Goal: Obtain resource: Download file/media

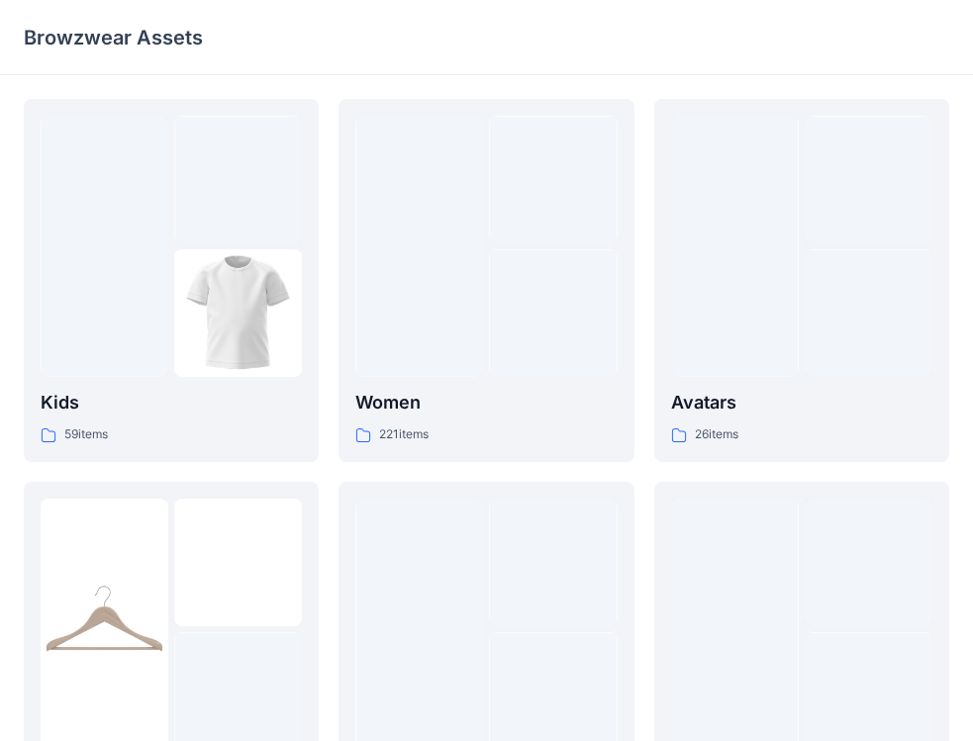
click at [908, 1] on div "Browzwear Assets" at bounding box center [486, 37] width 973 height 75
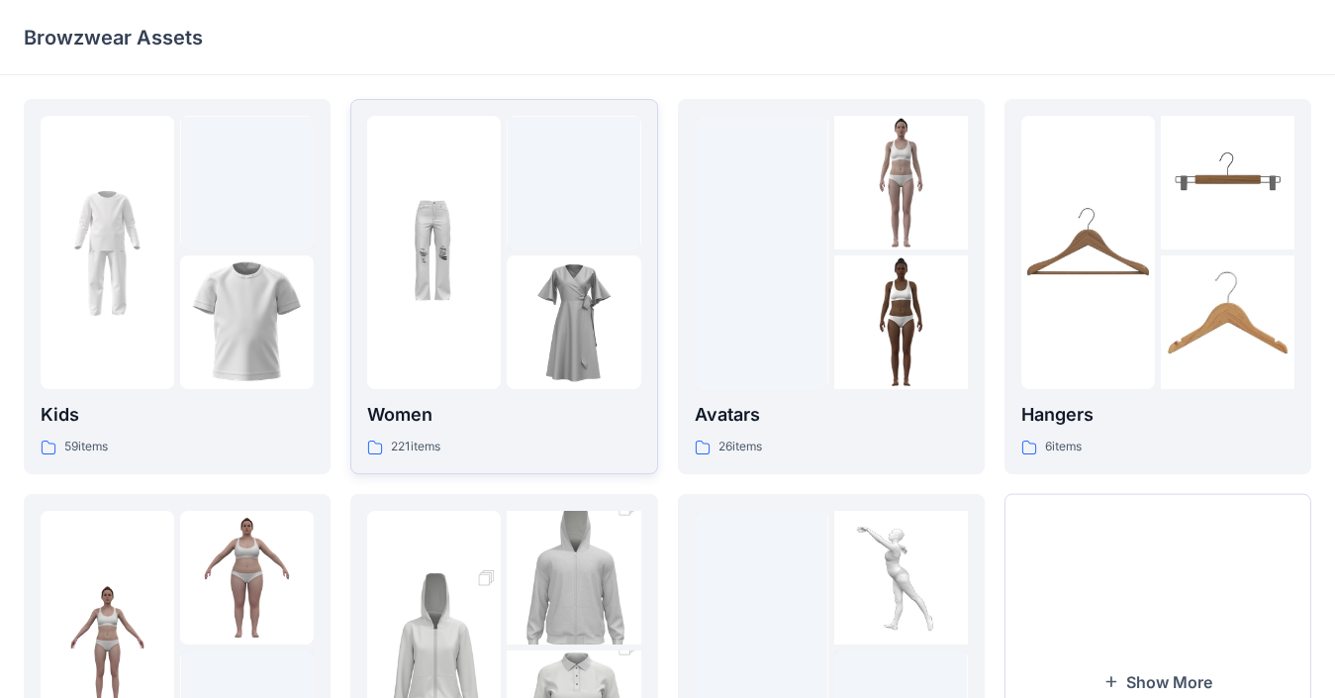
click at [397, 235] on img at bounding box center [434, 253] width 134 height 134
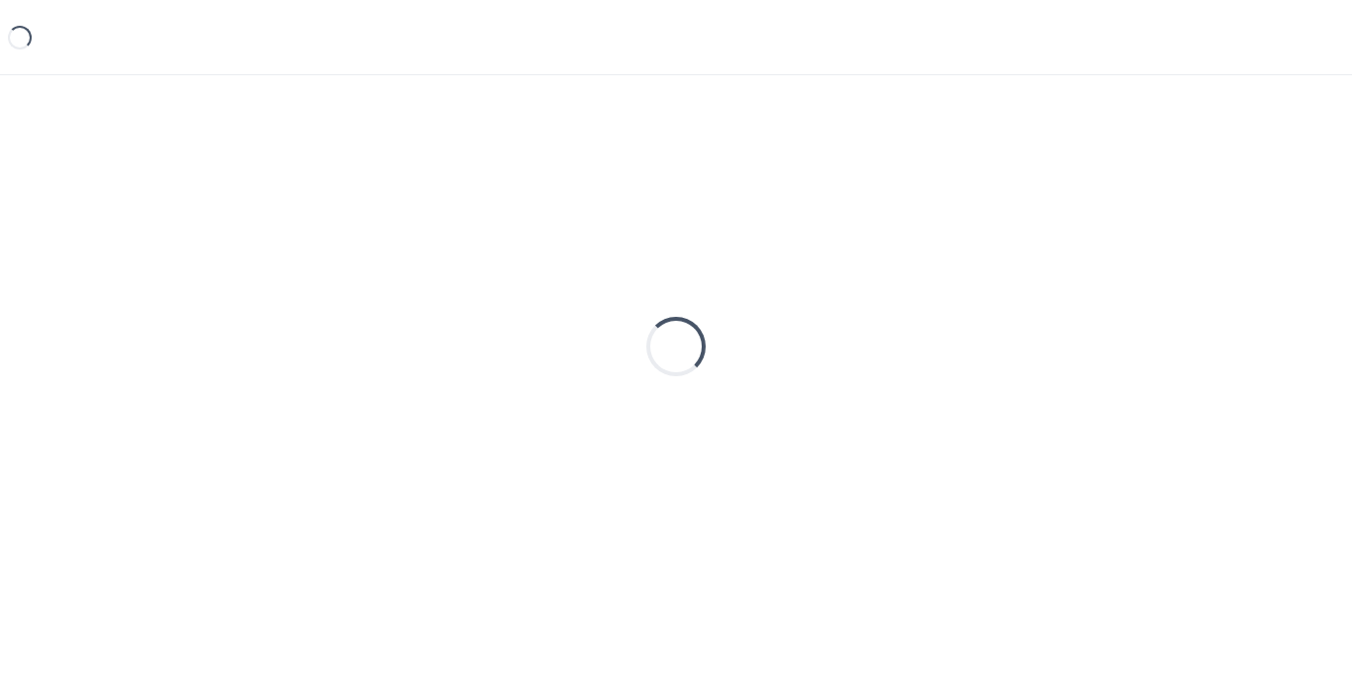
click at [397, 235] on div "Loading..." at bounding box center [676, 346] width 1304 height 495
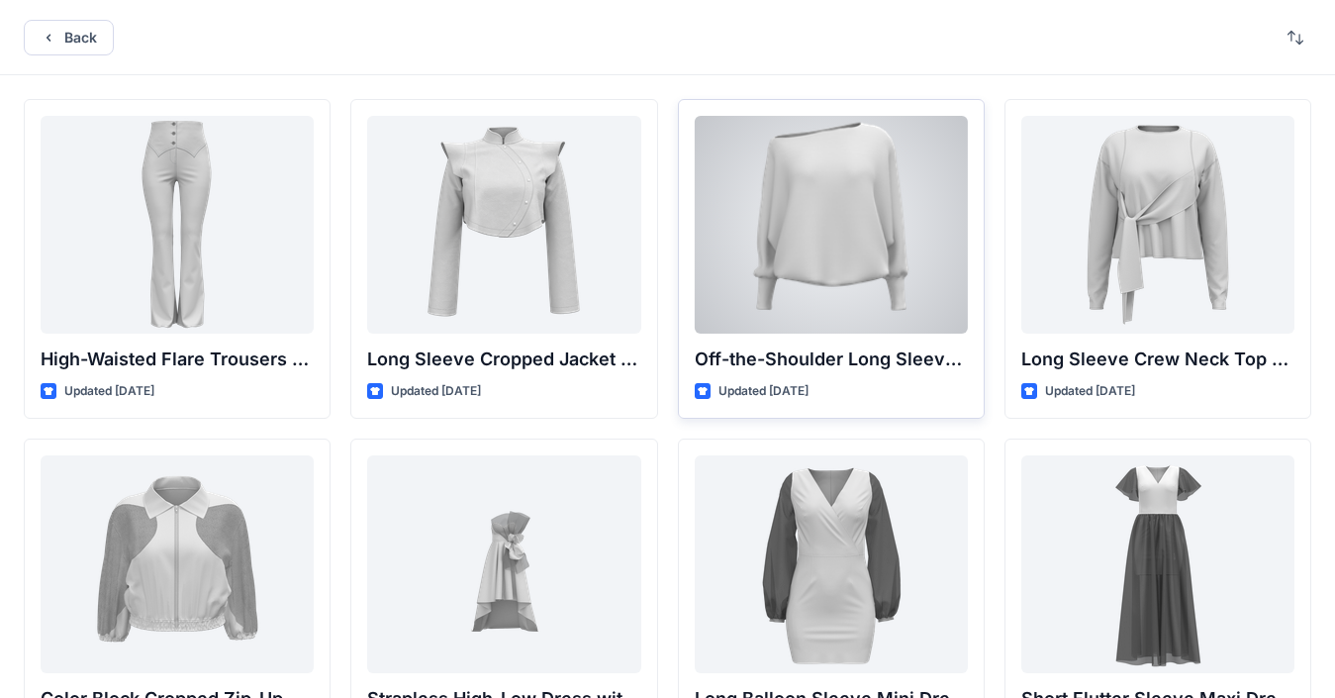
click at [849, 220] on div at bounding box center [831, 225] width 273 height 218
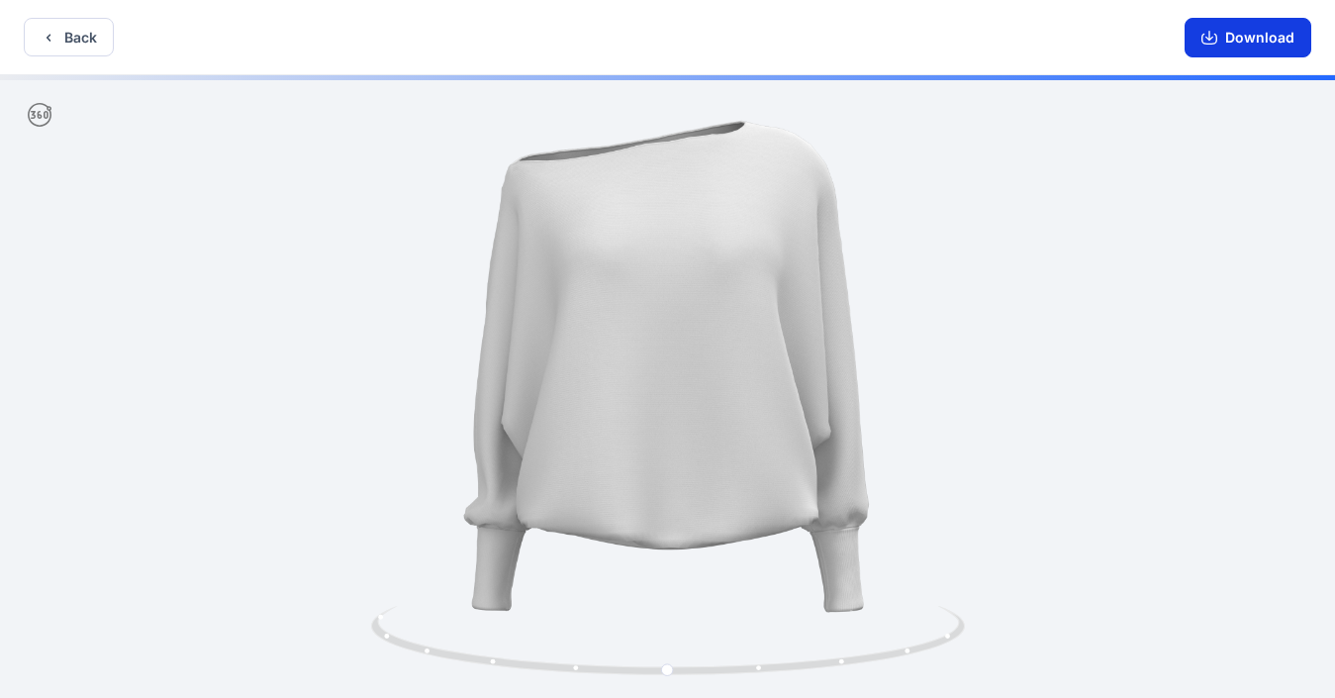
click at [989, 44] on icon "button" at bounding box center [1210, 39] width 16 height 11
